Goal: Find specific page/section: Find specific page/section

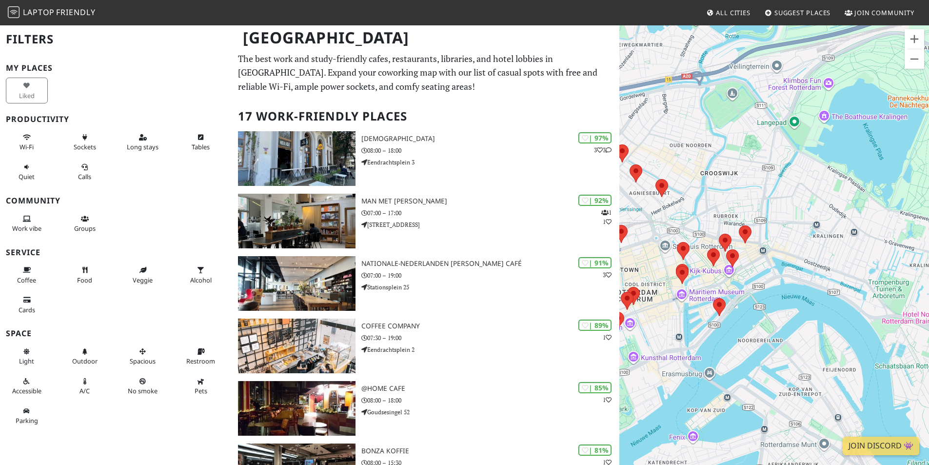
drag, startPoint x: 898, startPoint y: 221, endPoint x: 782, endPoint y: 214, distance: 115.8
click at [782, 214] on div at bounding box center [774, 256] width 310 height 465
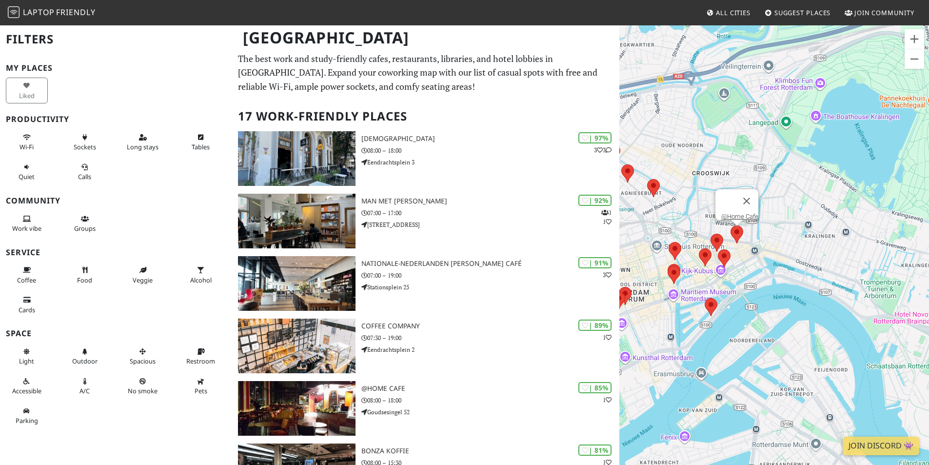
click at [737, 231] on img at bounding box center [736, 234] width 20 height 26
click at [736, 213] on link "@Home Cafe" at bounding box center [739, 216] width 37 height 7
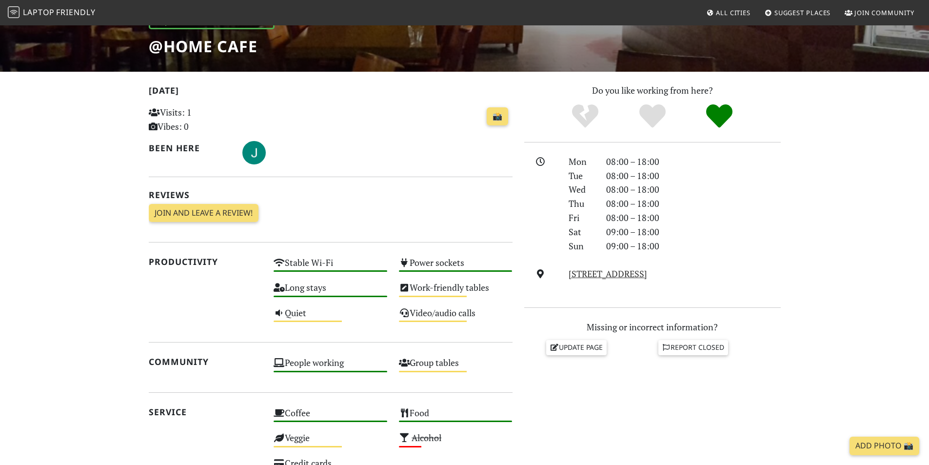
scroll to position [293, 0]
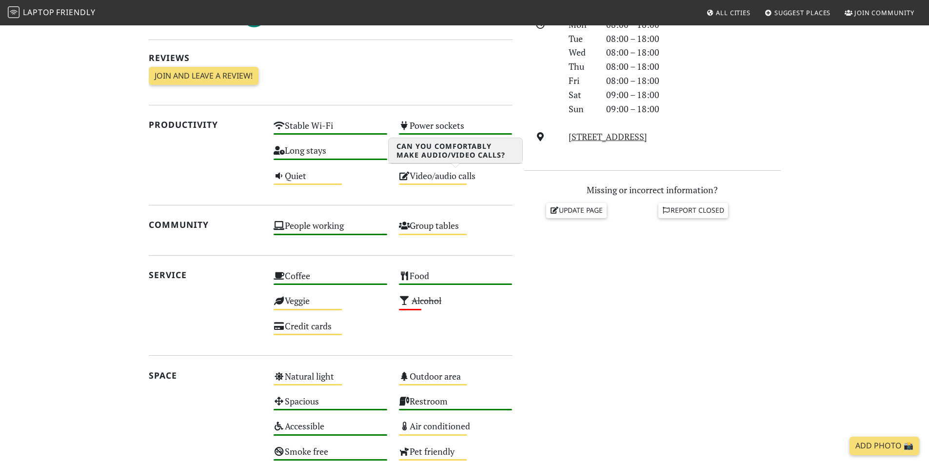
click at [423, 177] on div "Video/audio calls Medium" at bounding box center [455, 180] width 125 height 25
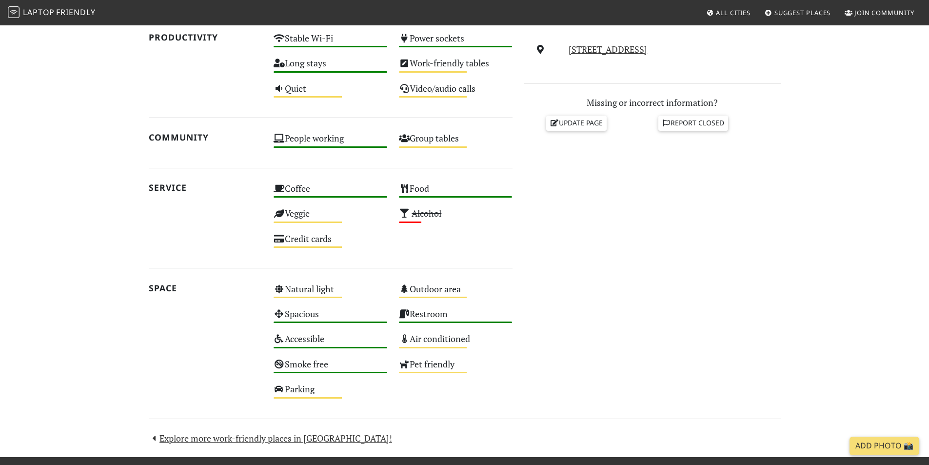
scroll to position [317, 0]
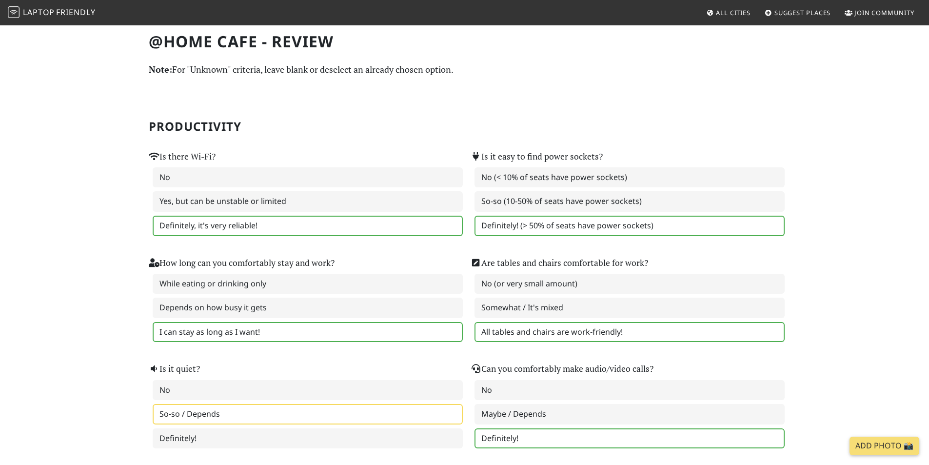
scroll to position [244, 0]
